Goal: Task Accomplishment & Management: Manage account settings

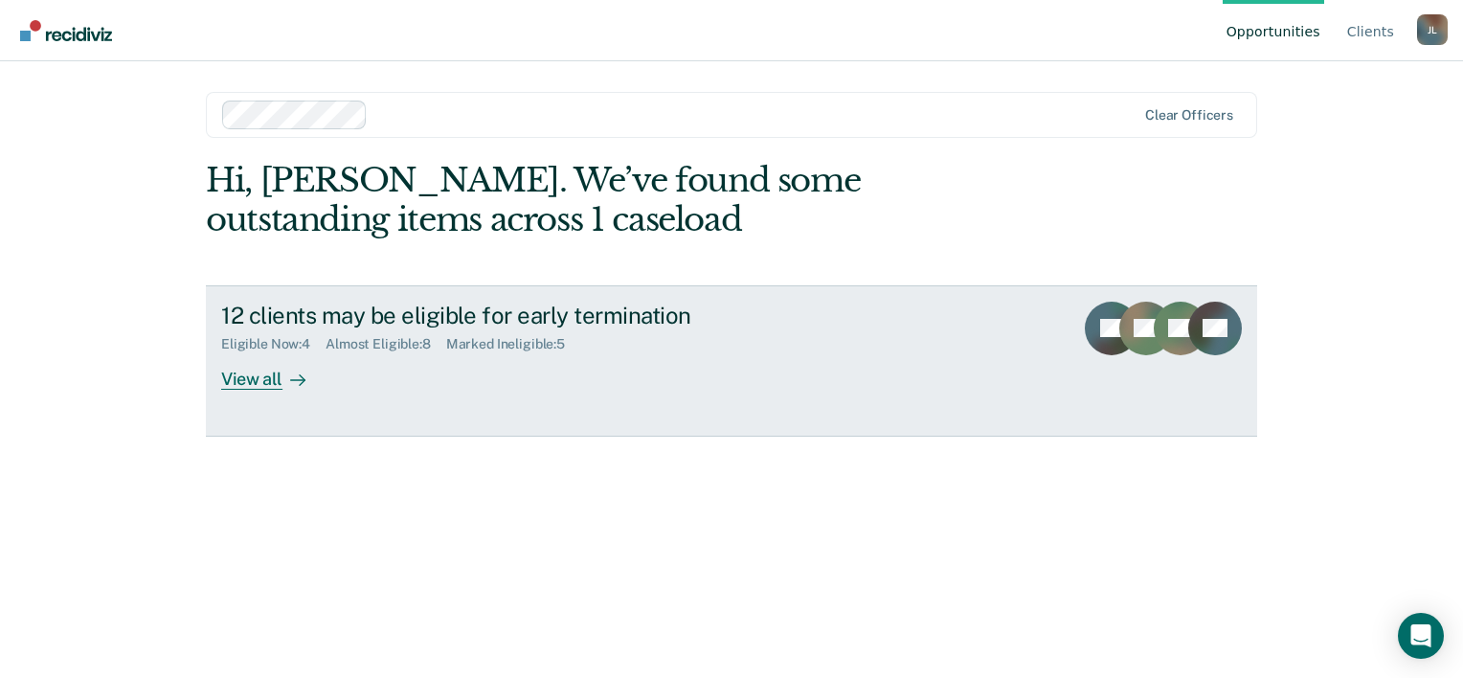
click at [303, 378] on icon at bounding box center [302, 379] width 5 height 11
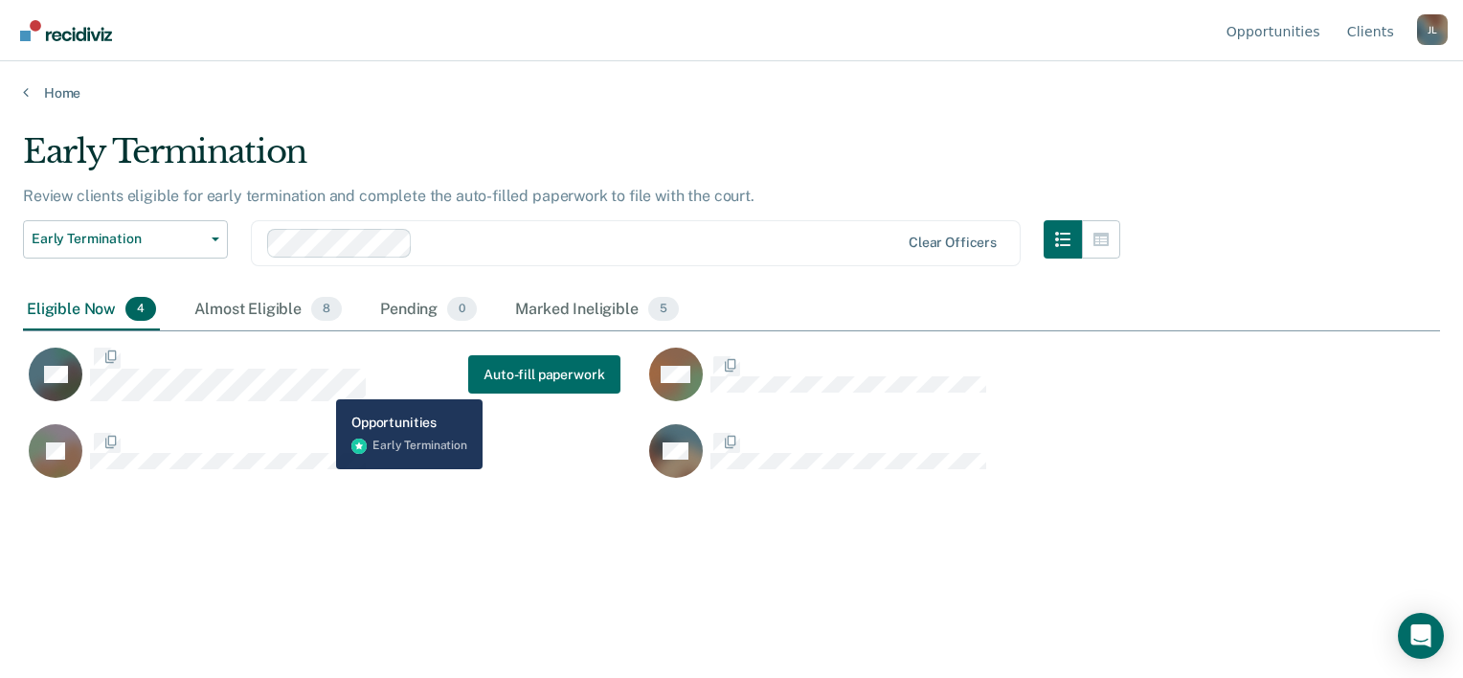
scroll to position [387, 1402]
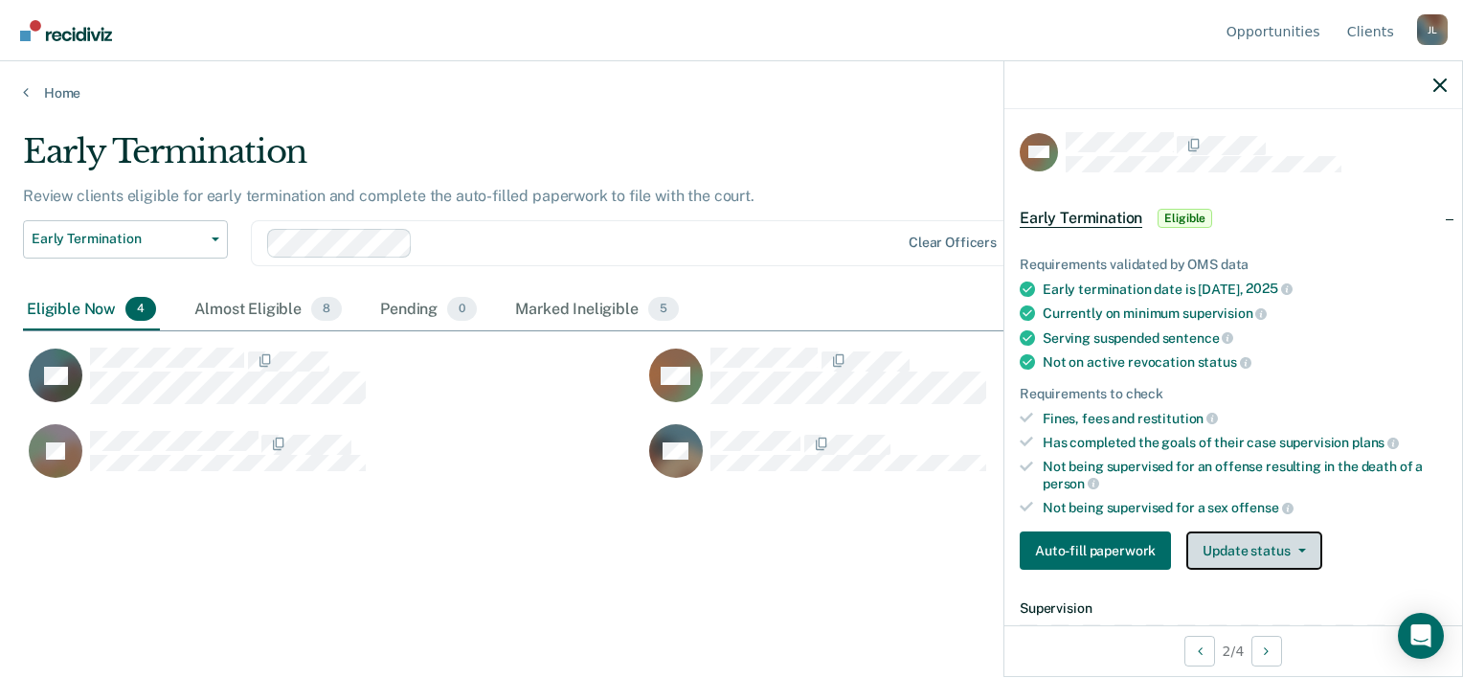
click at [1240, 550] on button "Update status" at bounding box center [1253, 550] width 135 height 38
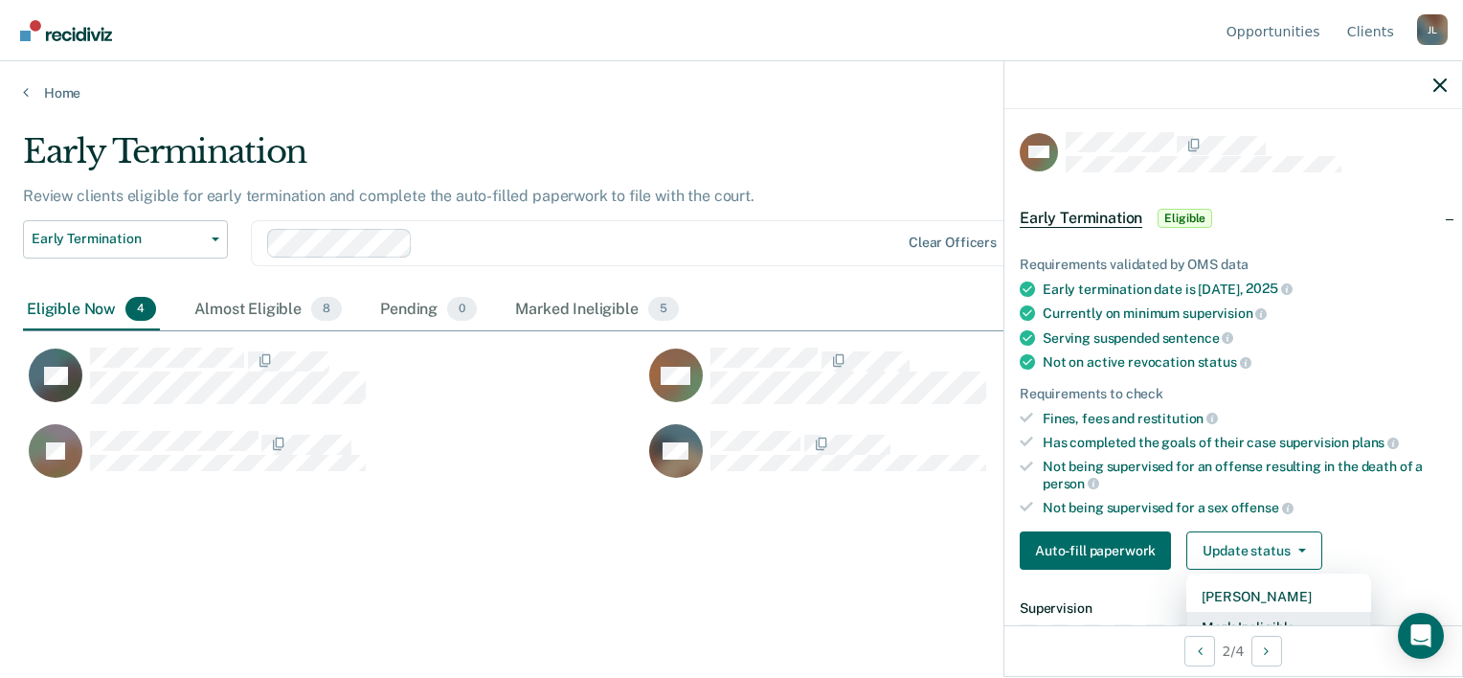
scroll to position [9, 0]
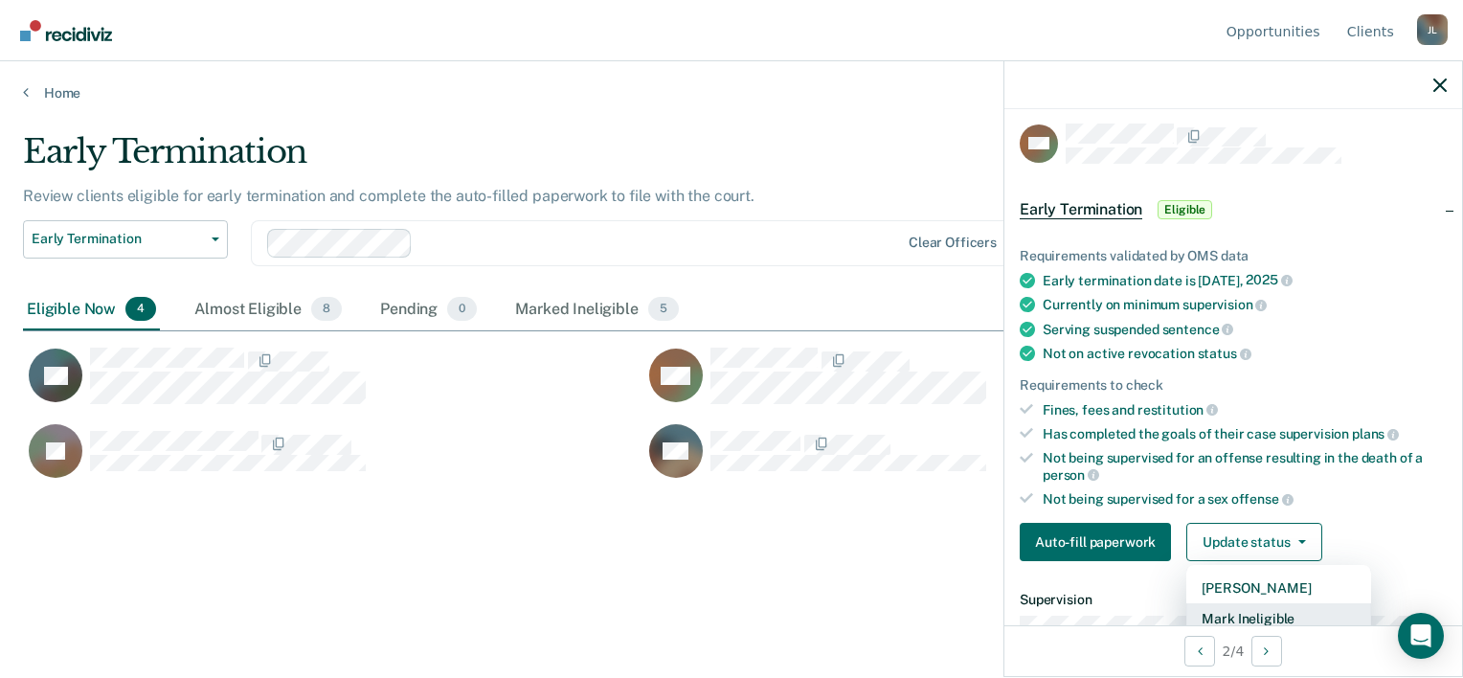
click at [1290, 606] on button "Mark Ineligible" at bounding box center [1278, 618] width 185 height 31
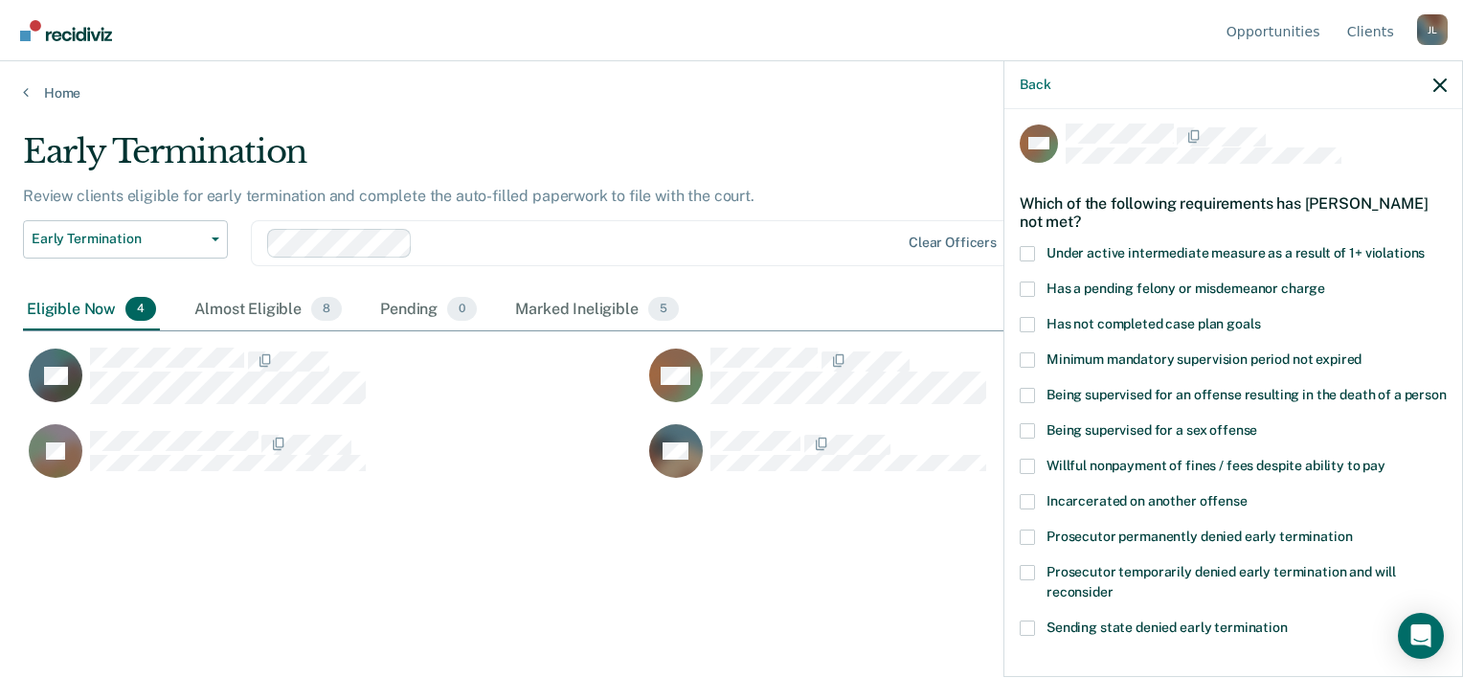
click at [1129, 324] on span "Has not completed case plan goals" at bounding box center [1152, 323] width 213 height 15
click at [1260, 317] on input "Has not completed case plan goals" at bounding box center [1260, 317] width 0 height 0
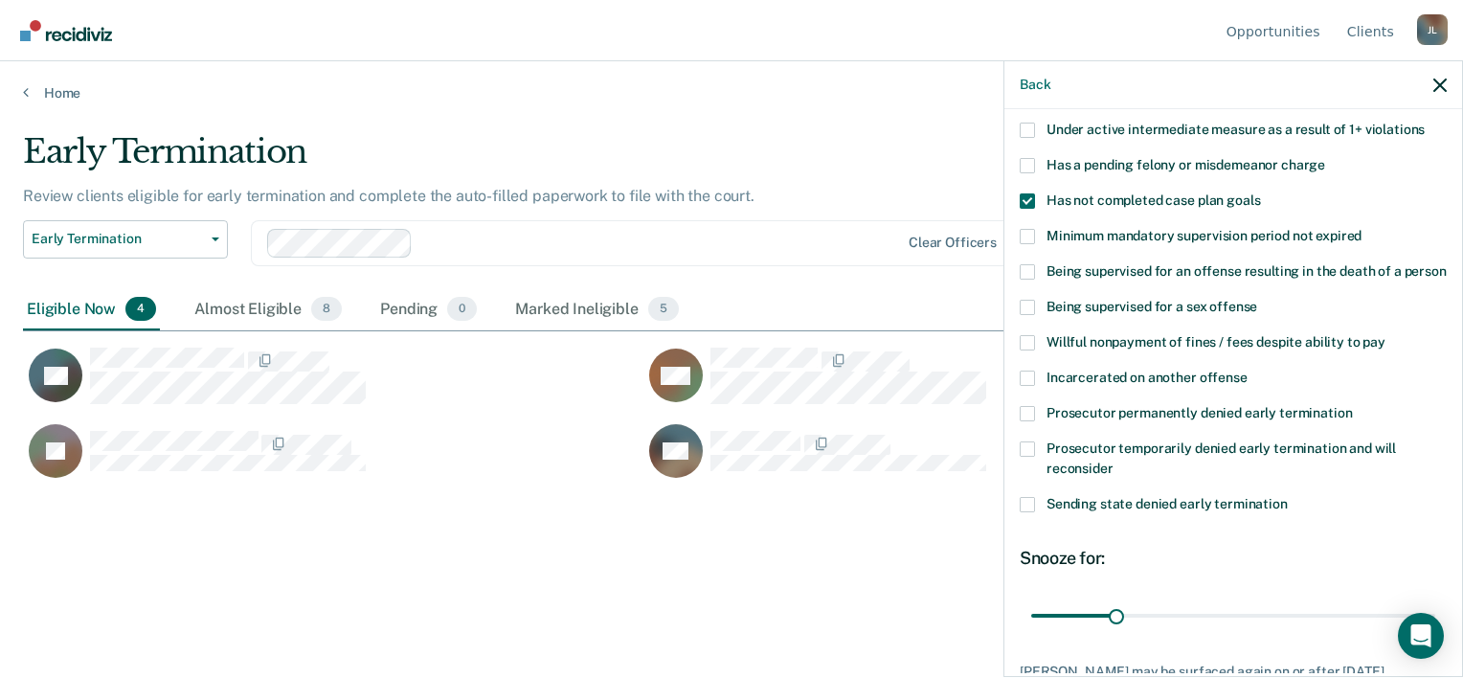
scroll to position [293, 0]
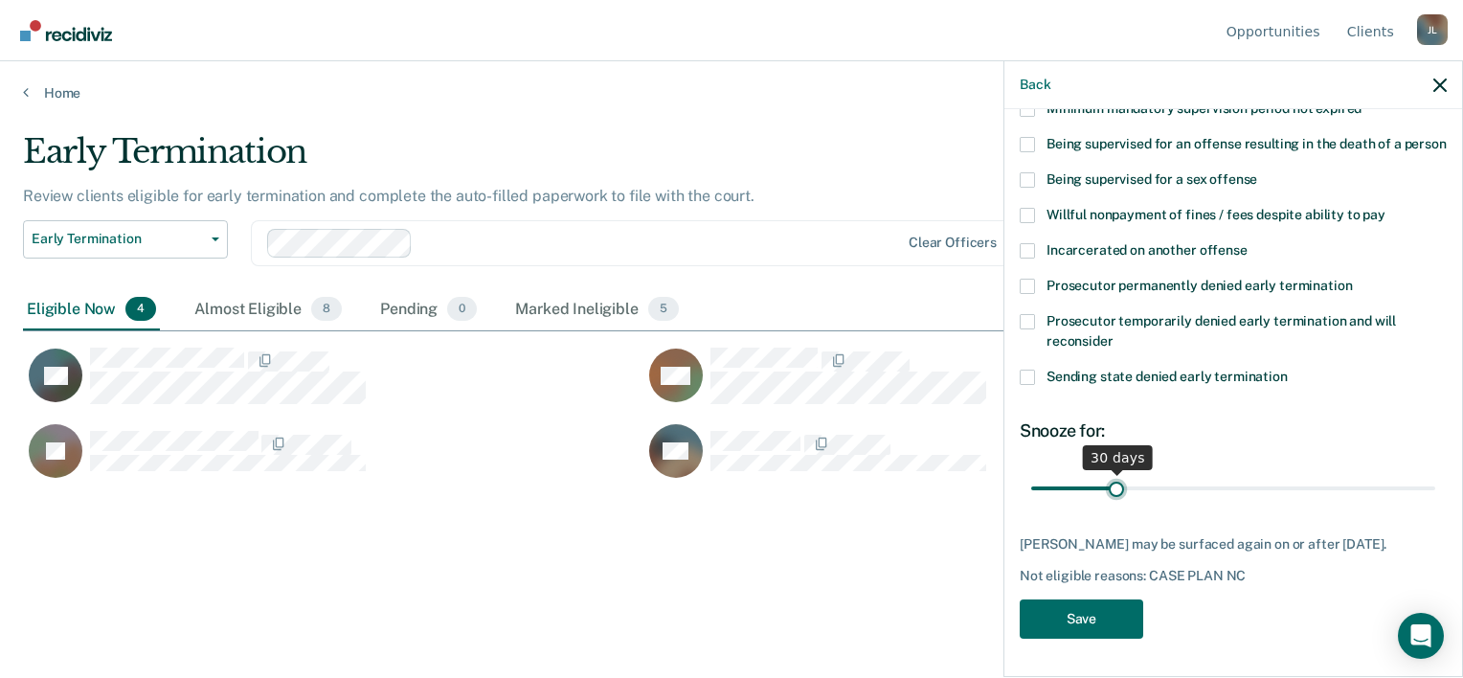
click at [1114, 472] on input "range" at bounding box center [1233, 489] width 404 height 34
type input "34"
click at [1122, 472] on input "range" at bounding box center [1233, 489] width 404 height 34
click at [1110, 618] on button "Save" at bounding box center [1081, 618] width 123 height 39
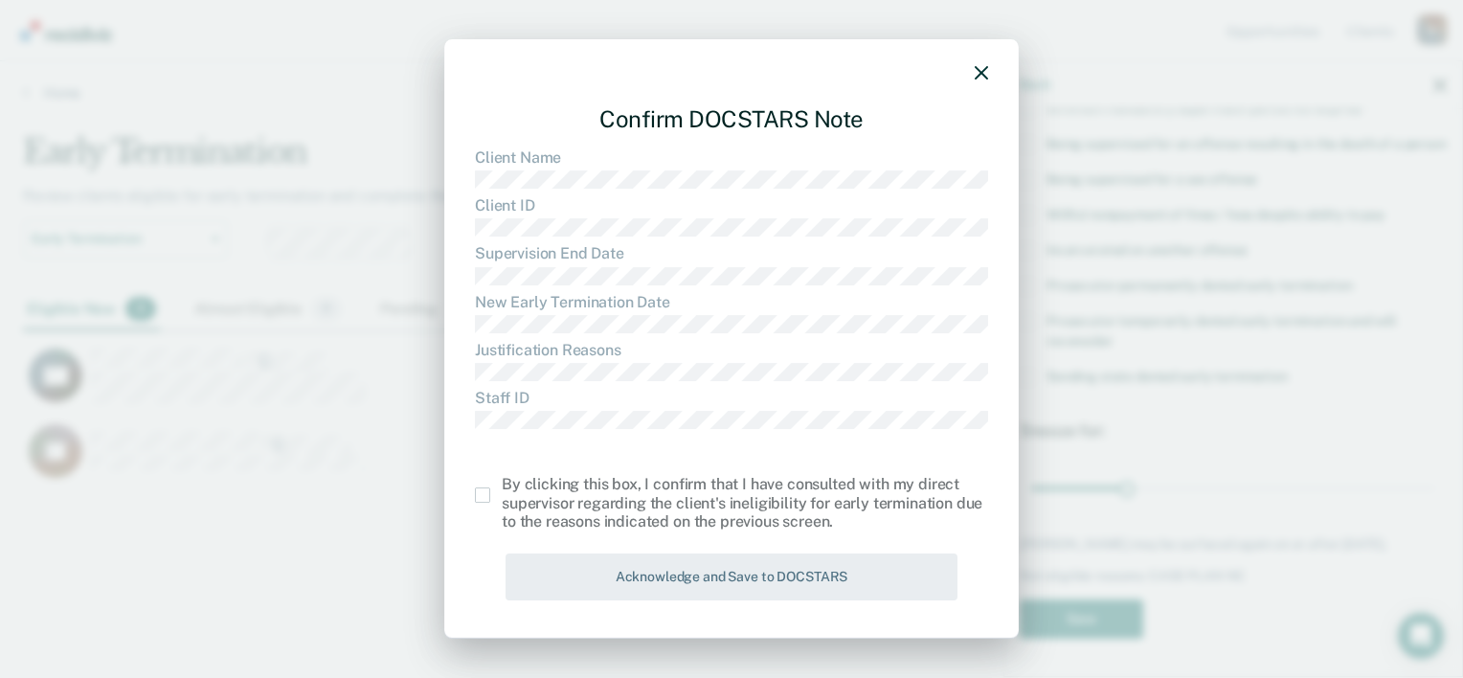
click at [482, 496] on span at bounding box center [482, 494] width 15 height 15
click at [502, 487] on input "checkbox" at bounding box center [502, 487] width 0 height 0
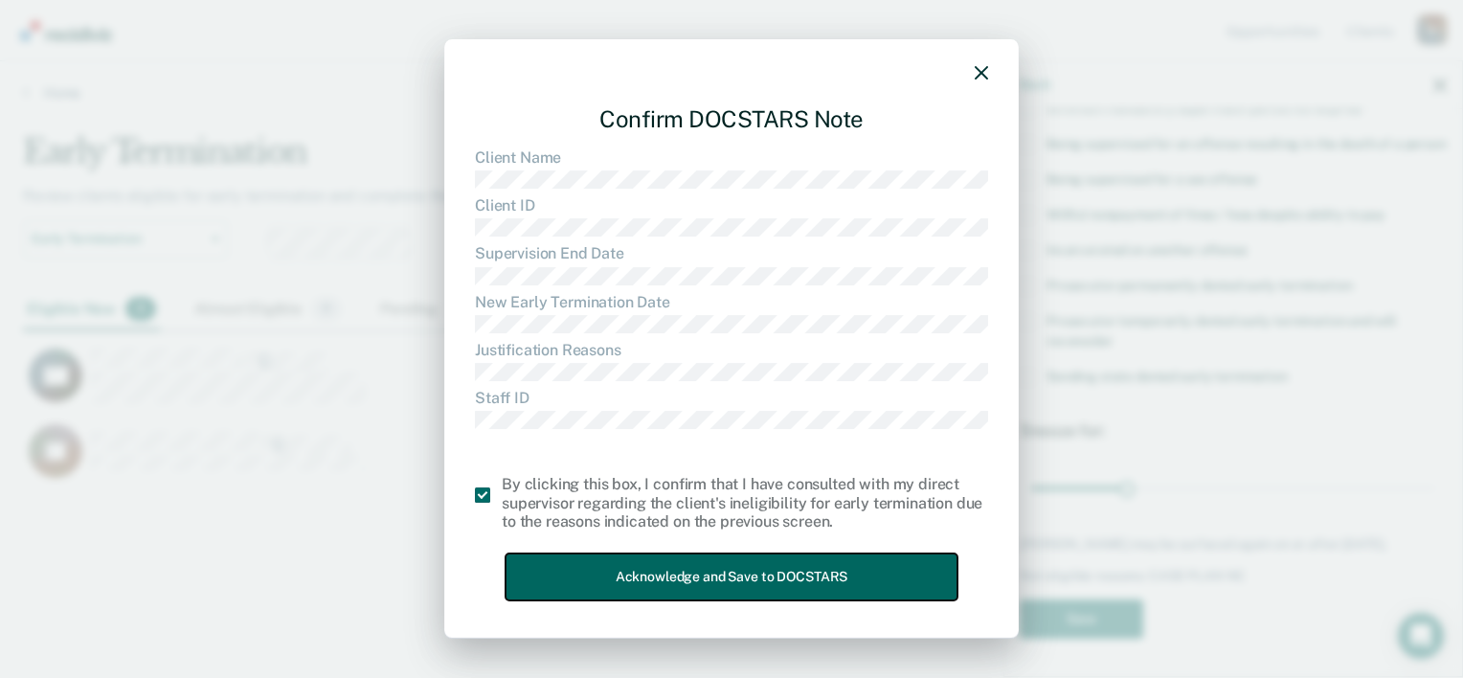
drag, startPoint x: 691, startPoint y: 557, endPoint x: 697, endPoint y: 567, distance: 11.2
click at [692, 558] on button "Acknowledge and Save to DOCSTARS" at bounding box center [731, 576] width 452 height 47
